Goal: Transaction & Acquisition: Purchase product/service

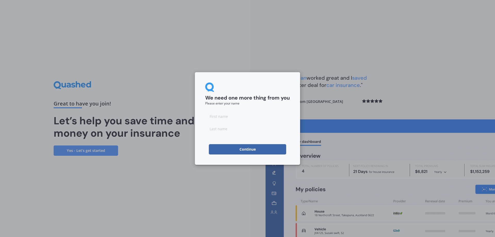
click at [244, 119] on input at bounding box center [247, 116] width 84 height 10
type input "[PERSON_NAME]"
type input "Banks"
click at [222, 149] on button "Continue" at bounding box center [247, 149] width 77 height 10
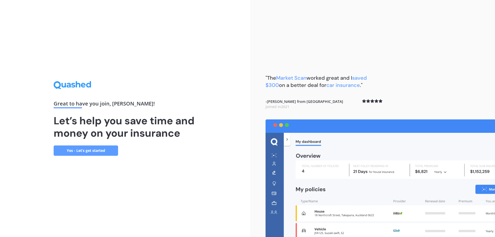
click at [103, 150] on link "Yes - Let’s get started" at bounding box center [86, 150] width 64 height 10
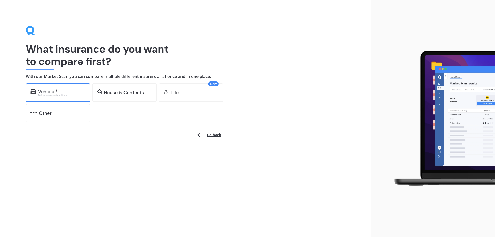
click at [81, 95] on div "Excludes commercial vehicles" at bounding box center [61, 95] width 47 height 2
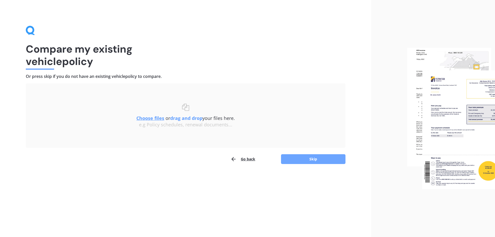
click at [310, 160] on button "Skip" at bounding box center [313, 159] width 64 height 10
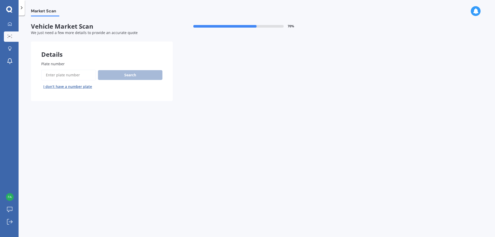
click at [78, 73] on input "Plate number" at bounding box center [68, 75] width 55 height 11
type input "RHT640"
click at [125, 74] on button "Search" at bounding box center [130, 75] width 64 height 10
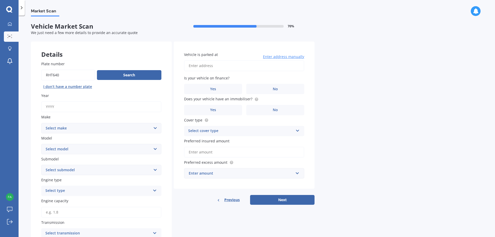
click at [65, 109] on input "Year" at bounding box center [101, 106] width 120 height 11
type input "2020"
click at [123, 74] on button "Search" at bounding box center [129, 75] width 64 height 10
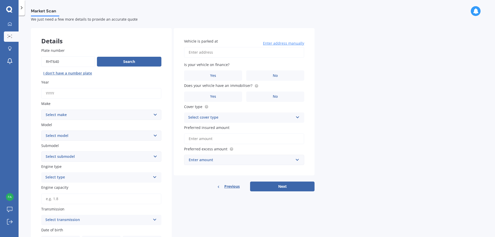
scroll to position [26, 0]
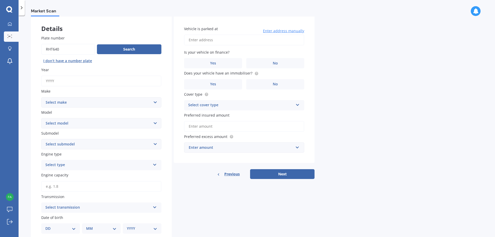
click at [82, 83] on input "Year" at bounding box center [101, 80] width 120 height 11
type input "2020"
click at [91, 102] on select "Select make AC ALFA ROMEO ASTON [PERSON_NAME] AUDI AUSTIN BEDFORD Bentley BMW B…" at bounding box center [101, 102] width 120 height 10
select select "TOYOTA"
click at [41, 97] on select "Select make AC ALFA ROMEO ASTON [PERSON_NAME] AUDI AUSTIN BEDFORD Bentley BMW B…" at bounding box center [101, 102] width 120 height 10
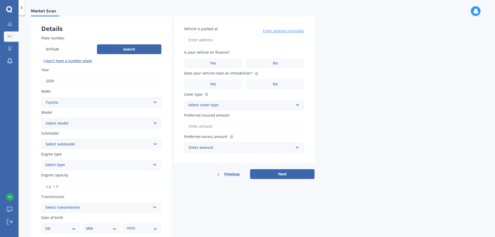
click at [66, 123] on select "Select model 4 Runner 86 [PERSON_NAME] Alphard Altezza Aqua Aristo Aurion Auris…" at bounding box center [101, 123] width 120 height 10
select select "YARIS"
click at [41, 118] on select "Select model 4 Runner 86 [PERSON_NAME] Alphard Altezza Aqua Aristo Aurion Auris…" at bounding box center [101, 123] width 120 height 10
click at [88, 142] on select "Select submodel (All other) Cross 1.5 GR petrol turbo GX auto GX manual Hybrid …" at bounding box center [101, 144] width 120 height 10
select select "HYBRID"
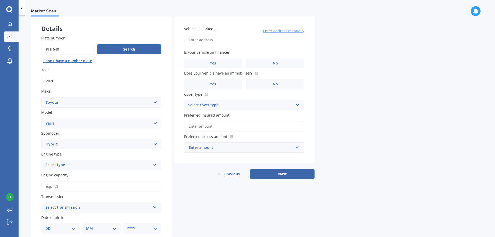
click at [41, 139] on select "Select submodel (All other) Cross 1.5 GR petrol turbo GX auto GX manual Hybrid …" at bounding box center [101, 144] width 120 height 10
click at [74, 165] on div "Select type" at bounding box center [97, 165] width 105 height 6
click at [67, 200] on div "Hybrid" at bounding box center [101, 202] width 120 height 9
click at [60, 185] on input "Engine capacity" at bounding box center [101, 186] width 120 height 11
type input "1.5"
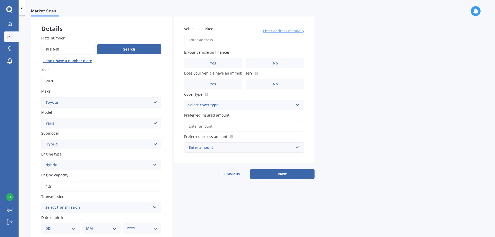
click at [79, 204] on div "Select transmission" at bounding box center [97, 207] width 105 height 6
drag, startPoint x: 77, startPoint y: 198, endPoint x: 82, endPoint y: 177, distance: 20.8
click at [82, 177] on div "Auto Manual Other" at bounding box center [101, 188] width 120 height 28
click at [74, 207] on div "Select transmission" at bounding box center [99, 208] width 103 height 6
click at [62, 181] on div "Auto" at bounding box center [101, 178] width 119 height 9
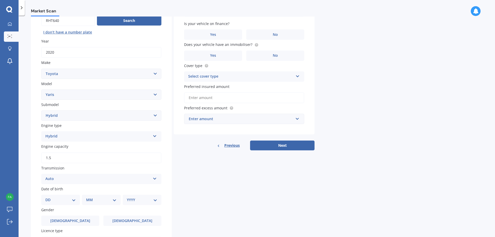
scroll to position [103, 0]
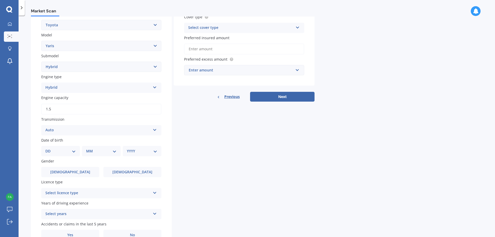
click at [49, 153] on select "DD 01 02 03 04 05 06 07 08 09 10 11 12 13 14 15 16 17 18 19 20 21 22 23 24 25 2…" at bounding box center [60, 151] width 30 height 6
select select "05"
click at [49, 148] on select "DD 01 02 03 04 05 06 07 08 09 10 11 12 13 14 15 16 17 18 19 20 21 22 23 24 25 2…" at bounding box center [60, 151] width 30 height 6
click at [87, 152] on div "MM 01 02 03 04 05 06 07 08 09 10 11 12" at bounding box center [102, 151] width 37 height 10
click at [105, 154] on div "MM 01 02 03 04 05 06 07 08 09 10 11 12" at bounding box center [102, 151] width 37 height 10
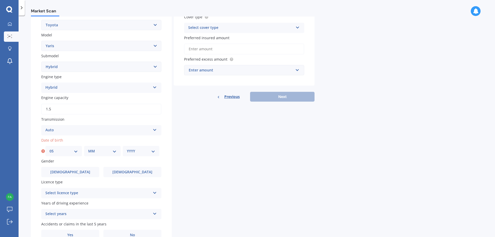
click at [101, 152] on select "MM 01 02 03 04 05 06 07 08 09 10 11 12" at bounding box center [102, 151] width 28 height 6
select select "03"
click at [88, 148] on select "MM 01 02 03 04 05 06 07 08 09 10 11 12" at bounding box center [102, 151] width 28 height 6
click at [136, 151] on select "YYYY 2025 2024 2023 2022 2021 2020 2019 2018 2017 2016 2015 2014 2013 2012 2011…" at bounding box center [141, 151] width 28 height 6
select select "1980"
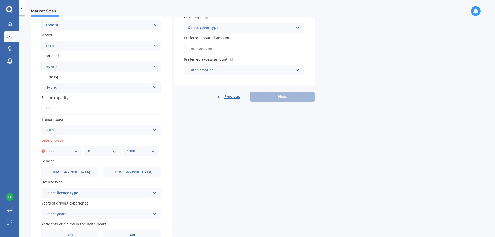
click at [127, 148] on select "YYYY 2025 2024 2023 2022 2021 2020 2019 2018 2017 2016 2015 2014 2013 2012 2011…" at bounding box center [141, 151] width 28 height 6
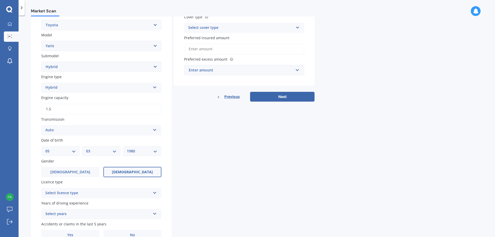
click at [124, 171] on label "[DEMOGRAPHIC_DATA]" at bounding box center [132, 172] width 58 height 10
click at [0, 0] on input "[DEMOGRAPHIC_DATA]" at bounding box center [0, 0] width 0 height 0
click at [80, 192] on div "Select licence type" at bounding box center [97, 193] width 105 height 6
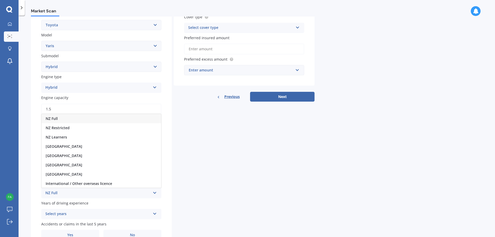
click at [54, 118] on span "NZ Full" at bounding box center [52, 118] width 12 height 5
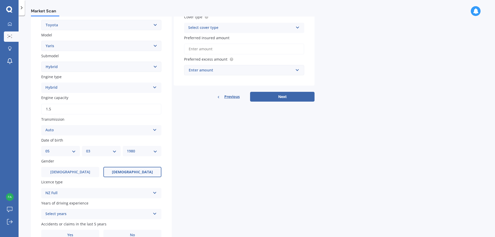
click at [59, 216] on div "Select years" at bounding box center [97, 214] width 105 height 6
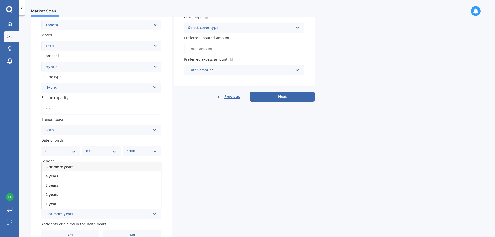
click at [60, 165] on span "5 or more years" at bounding box center [60, 166] width 28 height 5
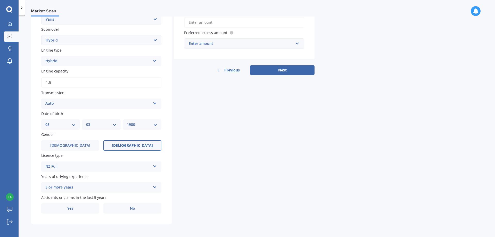
scroll to position [130, 0]
click at [129, 207] on label "No" at bounding box center [132, 208] width 58 height 10
click at [0, 0] on input "No" at bounding box center [0, 0] width 0 height 0
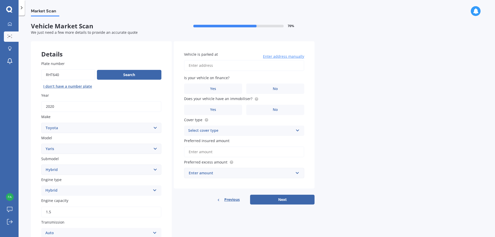
scroll to position [0, 0]
click at [264, 61] on input "Vehicle is parked at" at bounding box center [244, 65] width 120 height 11
type input "[STREET_ADDRESS][PERSON_NAME]"
click at [295, 86] on label "No" at bounding box center [275, 89] width 58 height 10
click at [0, 0] on input "No" at bounding box center [0, 0] width 0 height 0
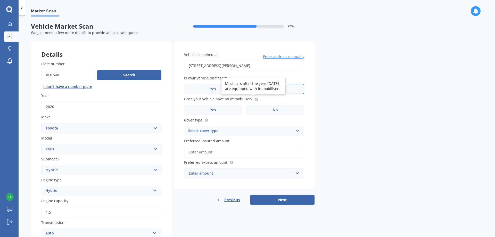
click at [255, 99] on circle at bounding box center [256, 98] width 3 height 3
click at [240, 108] on label "Yes" at bounding box center [213, 110] width 58 height 10
click at [0, 0] on input "Yes" at bounding box center [0, 0] width 0 height 0
click at [209, 130] on div "Select cover type" at bounding box center [240, 131] width 105 height 6
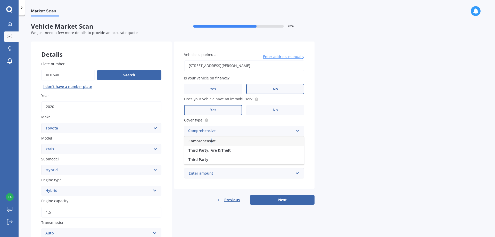
click at [211, 138] on div "Comprehensive" at bounding box center [244, 140] width 120 height 9
drag, startPoint x: 208, startPoint y: 151, endPoint x: 211, endPoint y: 149, distance: 3.4
click at [208, 151] on input "Preferred insured amount" at bounding box center [244, 152] width 120 height 11
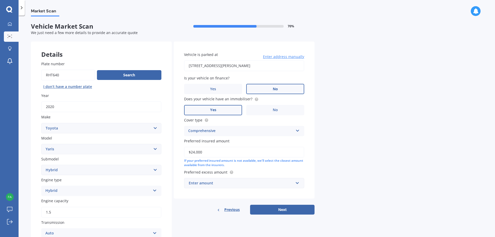
type input "$24,000"
click at [242, 181] on div "Enter amount" at bounding box center [241, 183] width 105 height 6
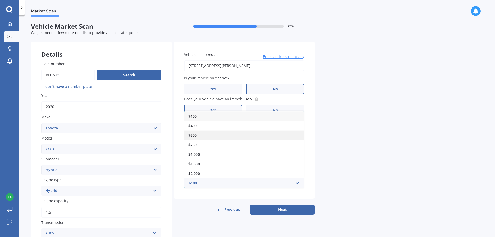
click at [202, 137] on div "$500" at bounding box center [244, 135] width 120 height 10
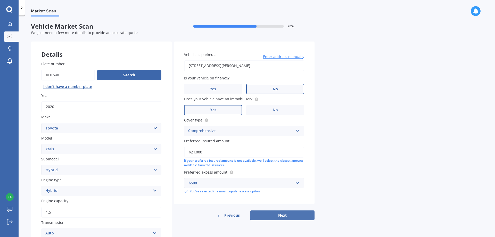
click at [302, 213] on button "Next" at bounding box center [282, 215] width 64 height 10
select select "05"
select select "03"
select select "1980"
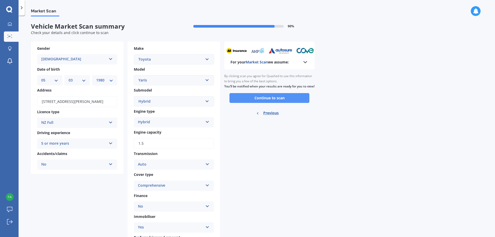
click at [263, 101] on button "Continue to scan" at bounding box center [269, 98] width 80 height 10
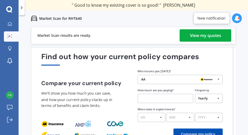
click at [210, 36] on div "View my quotes" at bounding box center [205, 35] width 31 height 12
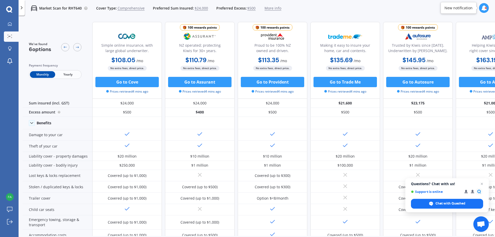
click at [71, 73] on span "Yearly" at bounding box center [67, 74] width 25 height 7
